Goal: Information Seeking & Learning: Learn about a topic

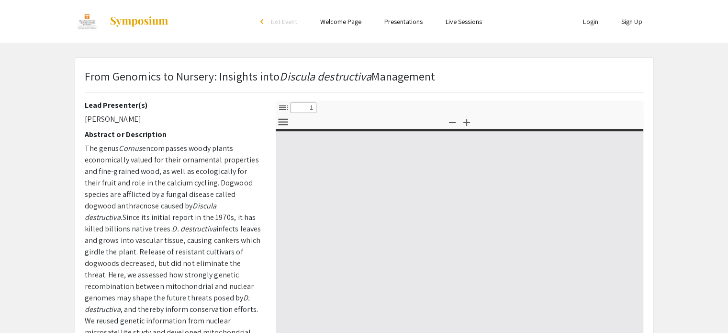
select select "custom"
type input "0"
select select "custom"
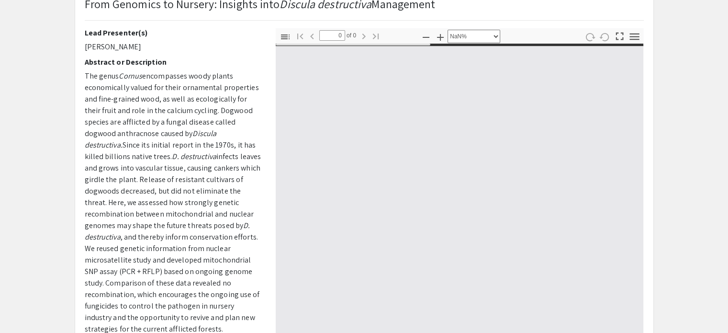
type input "1"
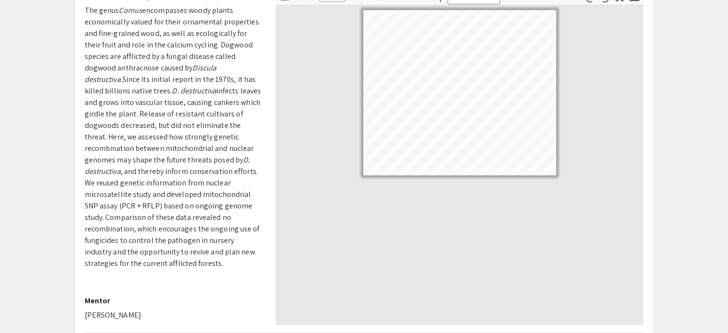
scroll to position [27, 0]
select select "custom"
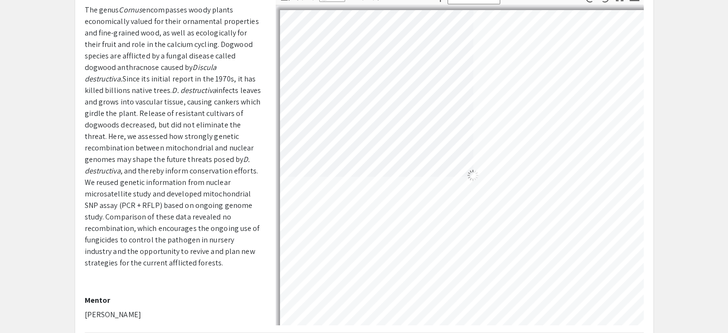
scroll to position [27, 33]
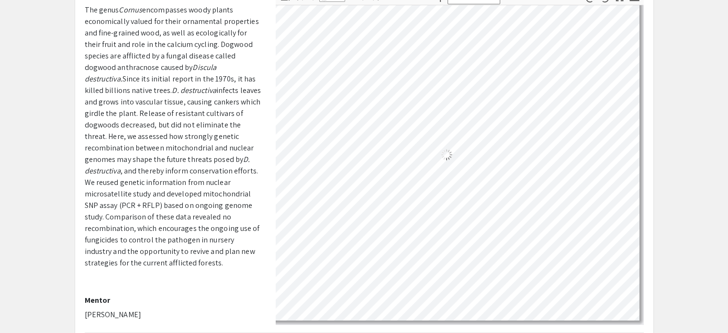
click at [410, 75] on div "Loading…" at bounding box center [447, 154] width 386 height 331
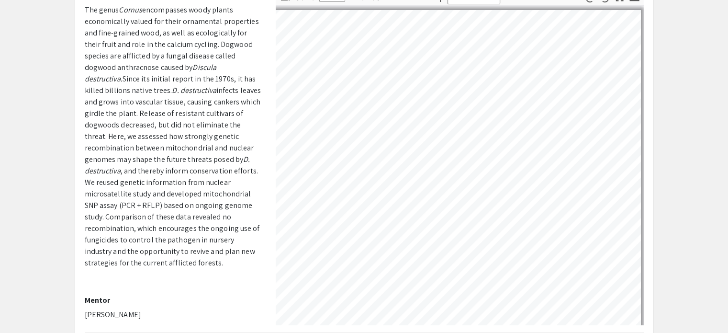
scroll to position [0, 0]
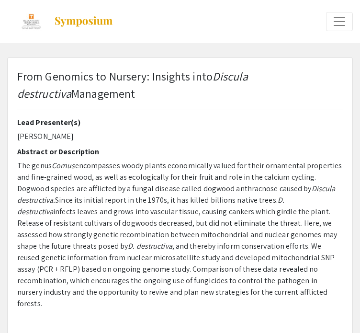
select select "custom"
type input "0"
select select "custom"
type input "1"
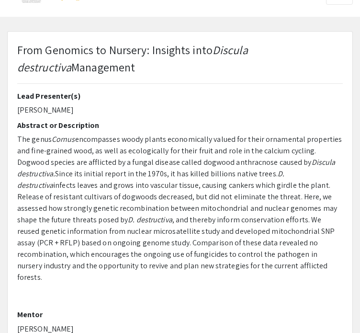
select select "custom"
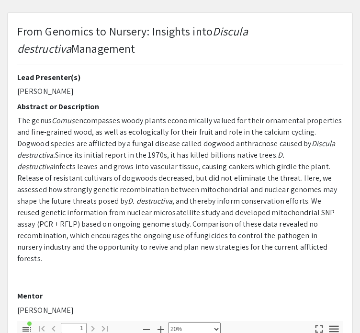
scroll to position [50, 0]
